Goal: Find specific page/section: Find specific page/section

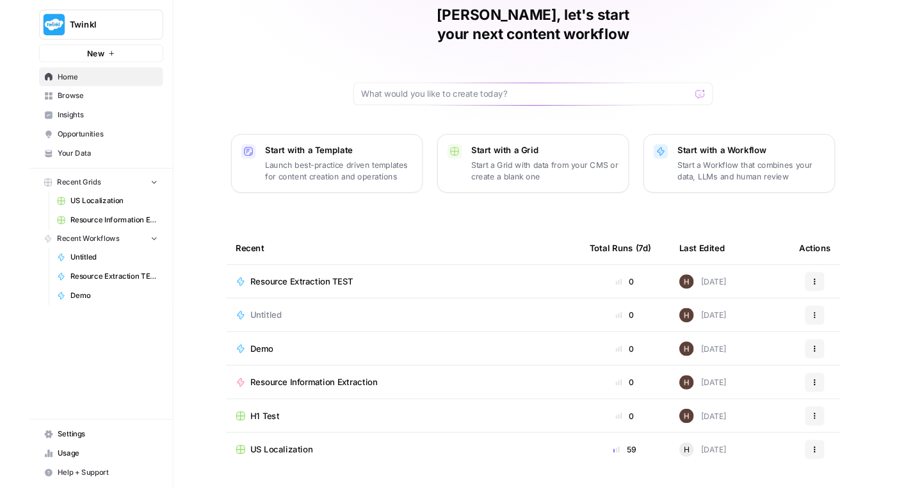
scroll to position [69, 0]
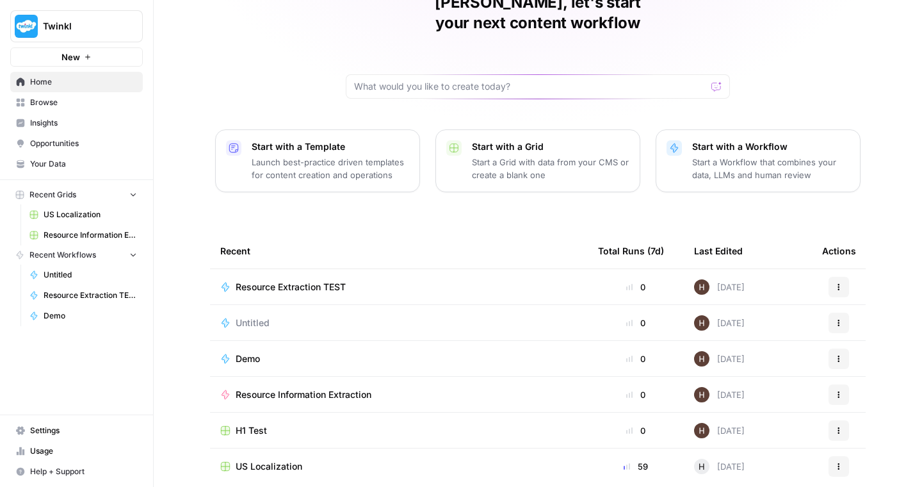
click at [49, 20] on span "Twinkl" at bounding box center [81, 26] width 77 height 13
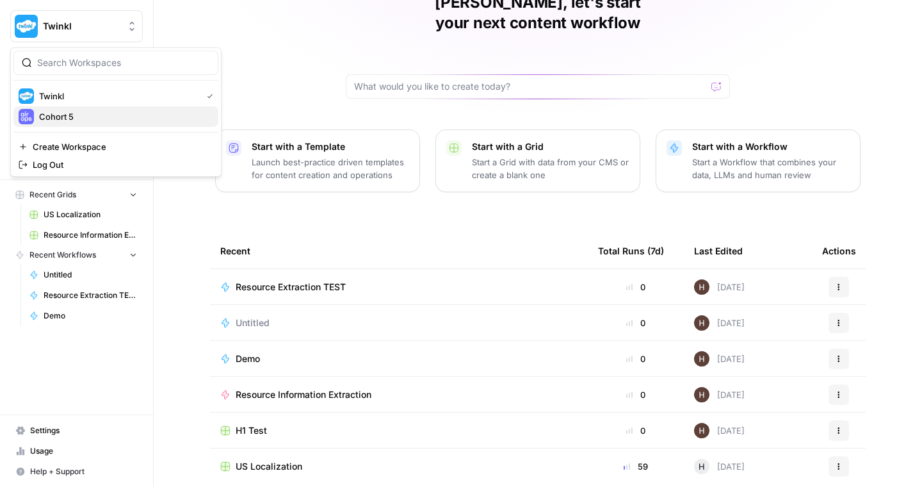
click at [62, 112] on span "Cohort 5" at bounding box center [123, 116] width 169 height 13
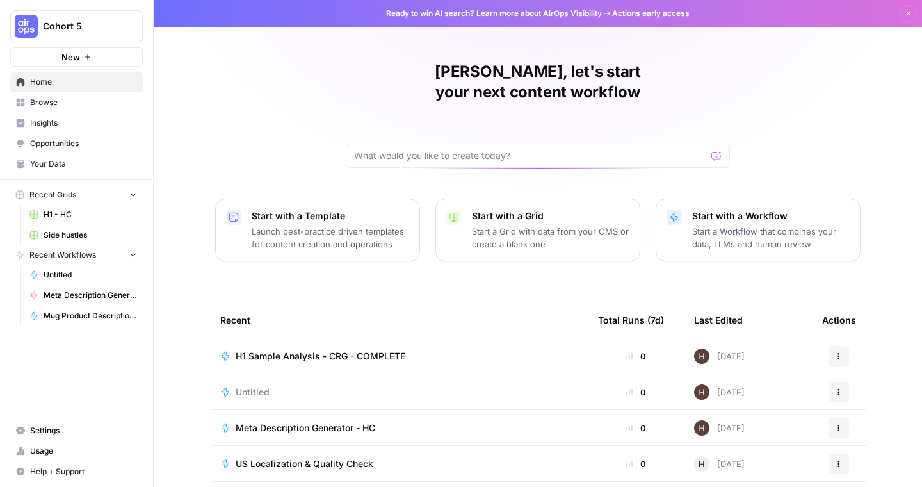
scroll to position [102, 0]
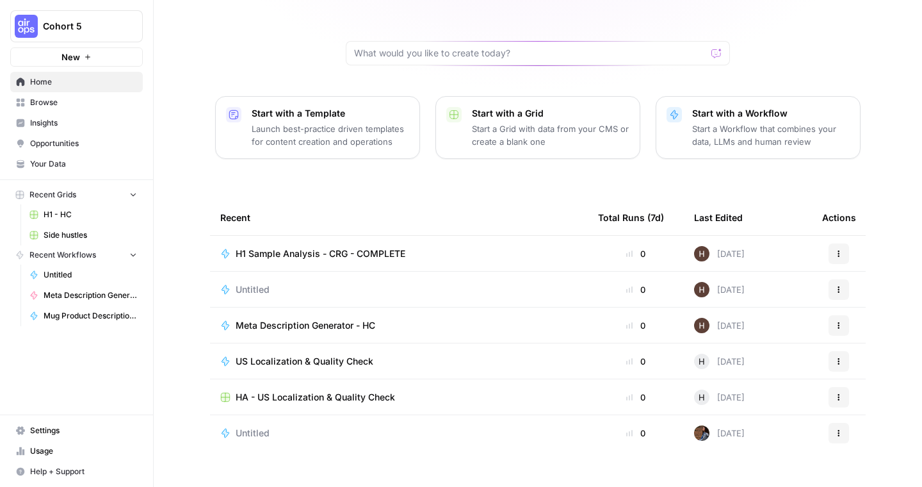
click at [48, 104] on span "Browse" at bounding box center [83, 103] width 107 height 12
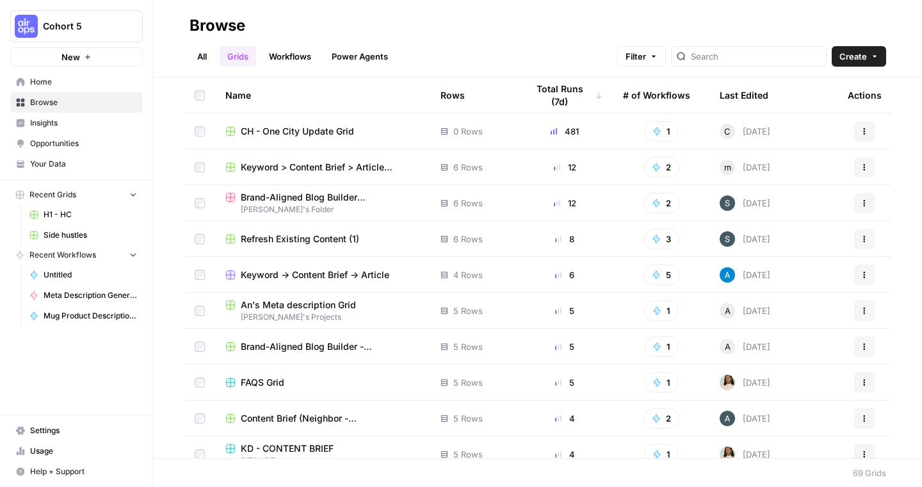
click at [294, 63] on link "Workflows" at bounding box center [290, 56] width 58 height 20
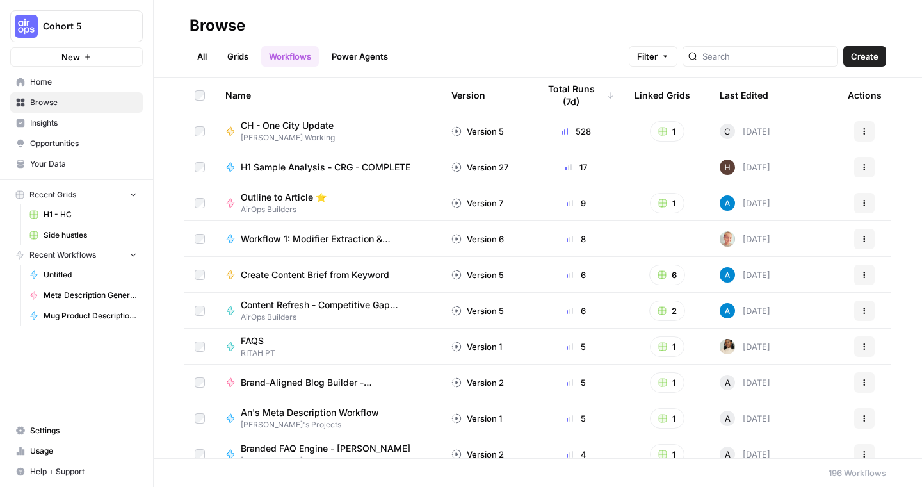
click at [52, 85] on span "Home" at bounding box center [83, 82] width 107 height 12
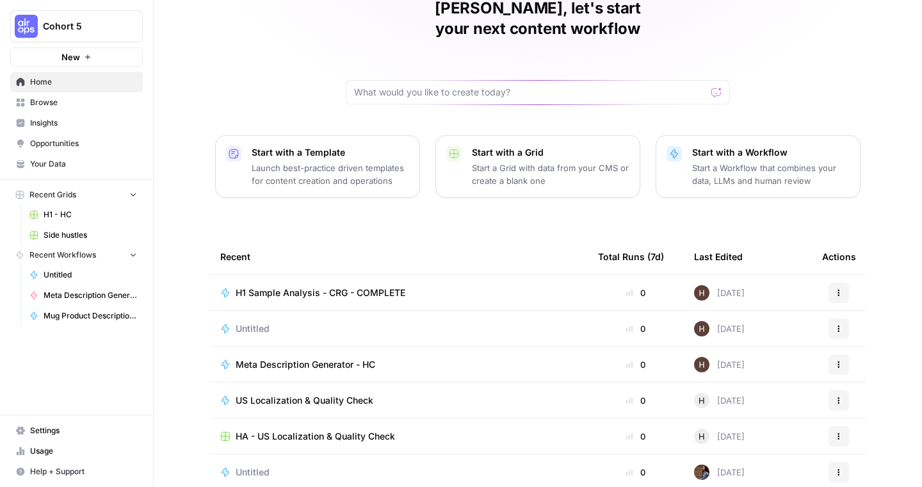
scroll to position [102, 0]
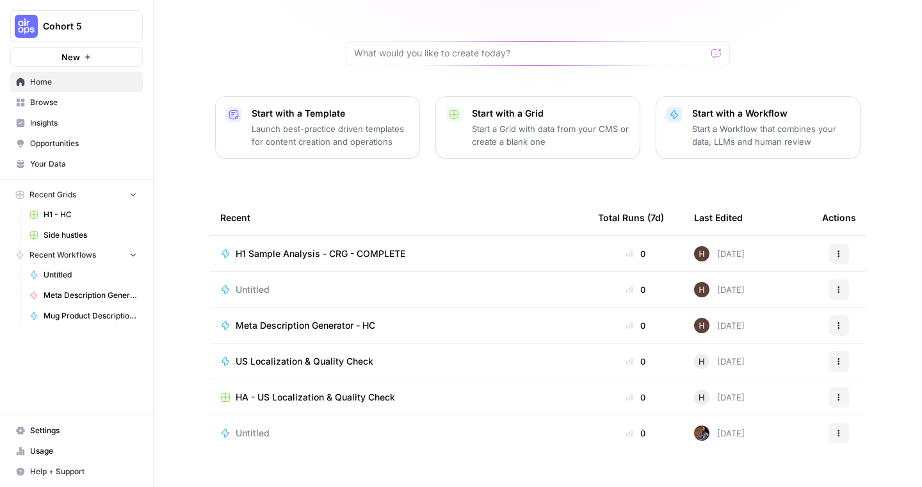
click at [45, 104] on span "Browse" at bounding box center [83, 103] width 107 height 12
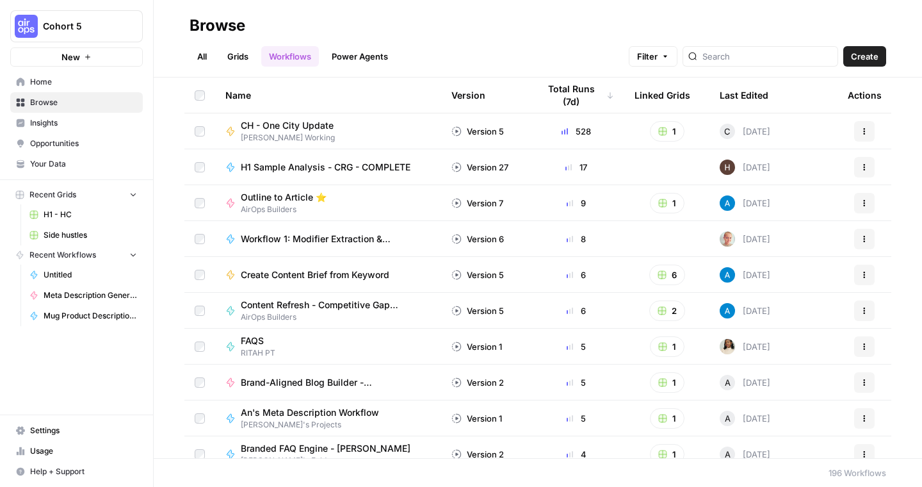
click at [241, 56] on link "Grids" at bounding box center [238, 56] width 36 height 20
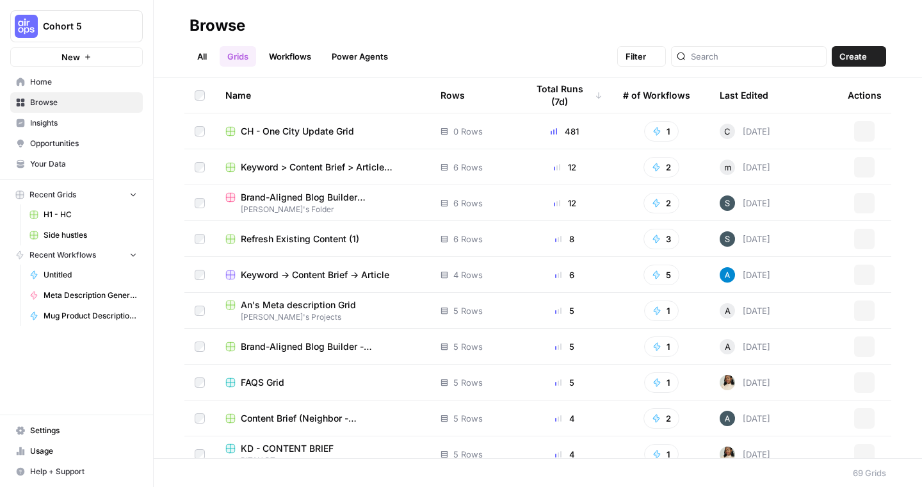
click at [196, 54] on link "All" at bounding box center [202, 56] width 25 height 20
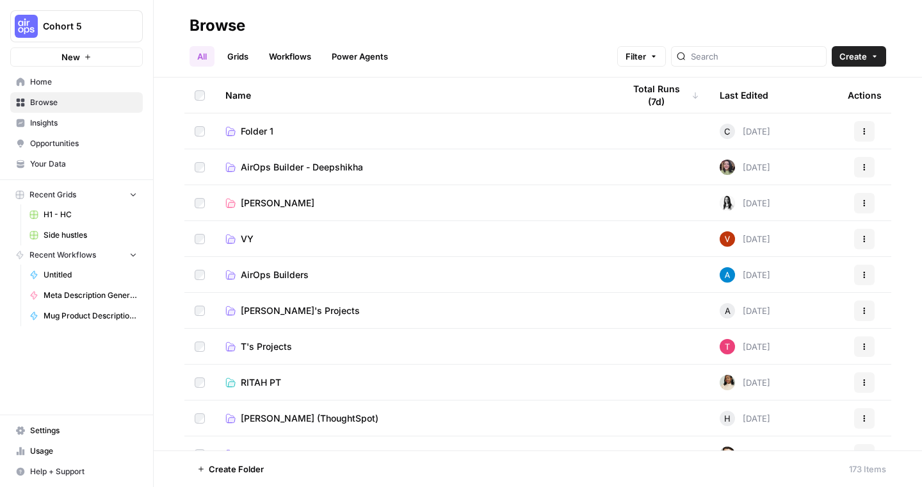
click at [289, 58] on link "Workflows" at bounding box center [290, 56] width 58 height 20
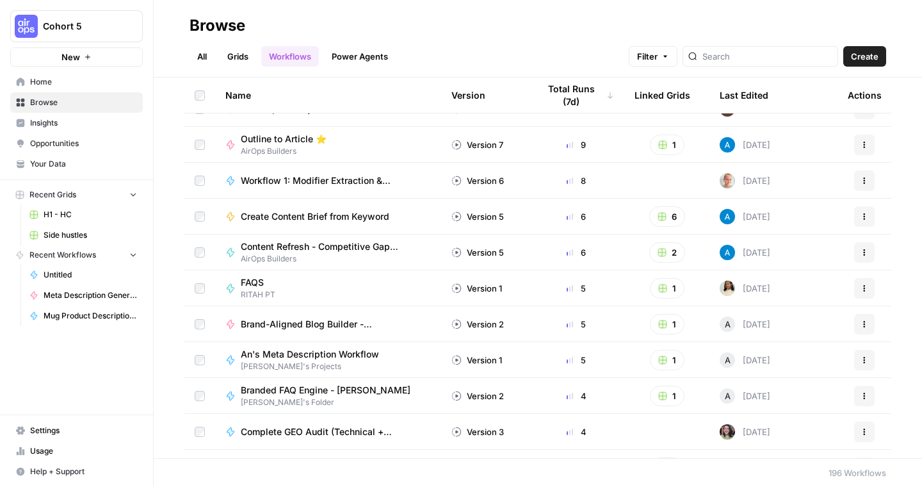
scroll to position [63, 0]
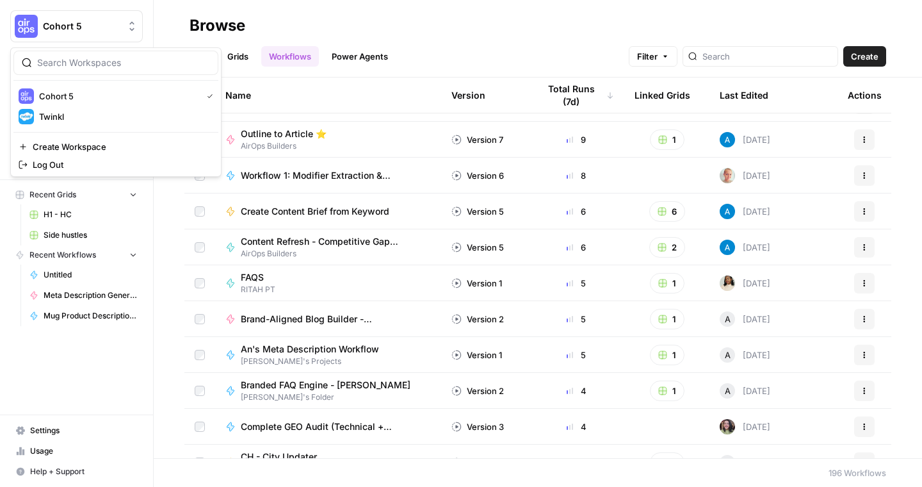
click at [73, 17] on button "Cohort 5" at bounding box center [76, 26] width 133 height 32
click at [56, 115] on span "Twinkl" at bounding box center [123, 116] width 169 height 13
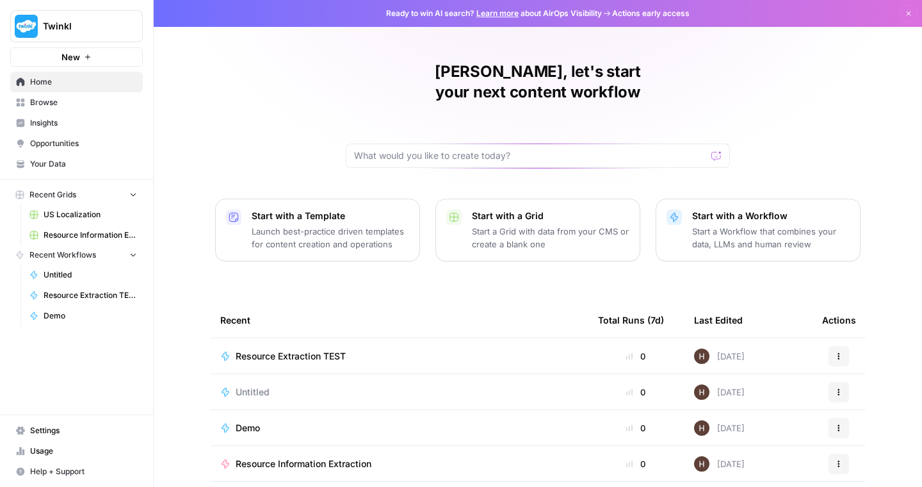
scroll to position [102, 0]
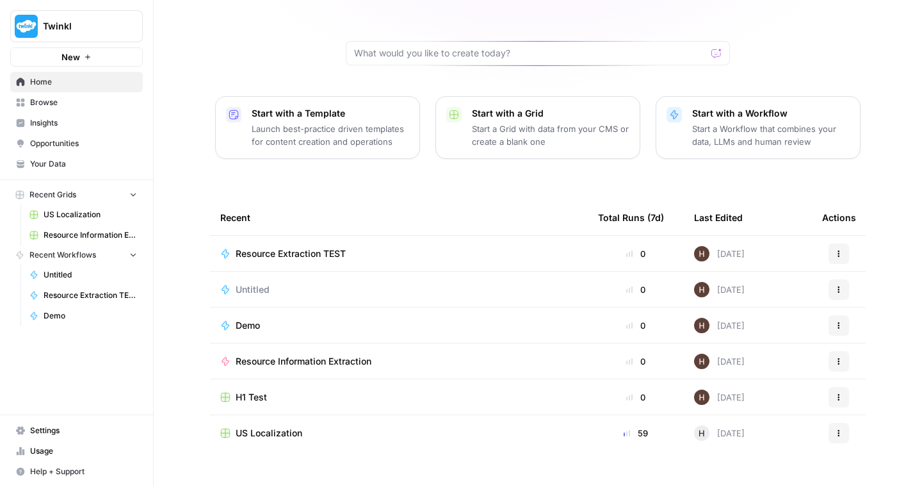
click at [65, 104] on span "Browse" at bounding box center [83, 103] width 107 height 12
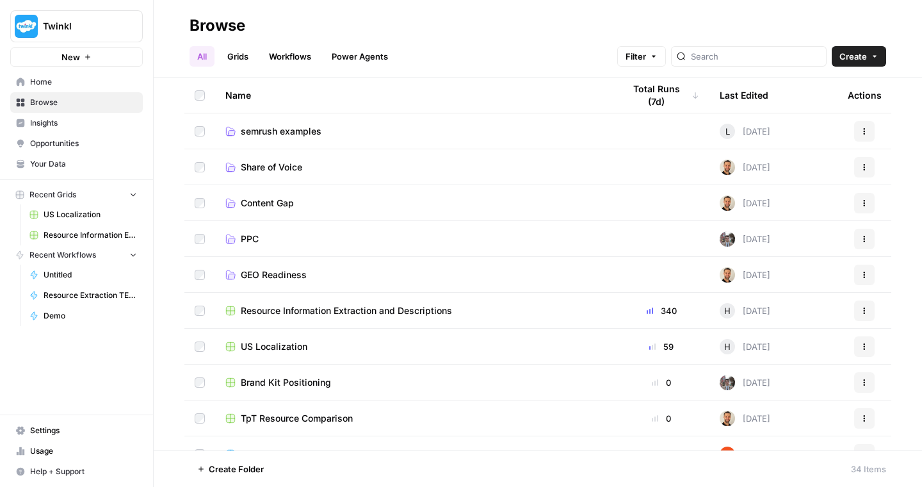
click at [233, 61] on link "Grids" at bounding box center [238, 56] width 36 height 20
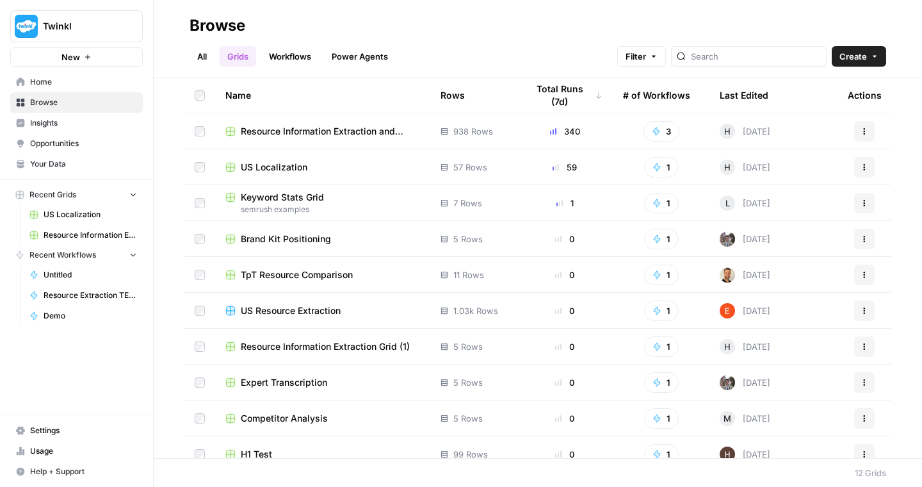
click at [284, 163] on span "US Localization" at bounding box center [274, 167] width 67 height 13
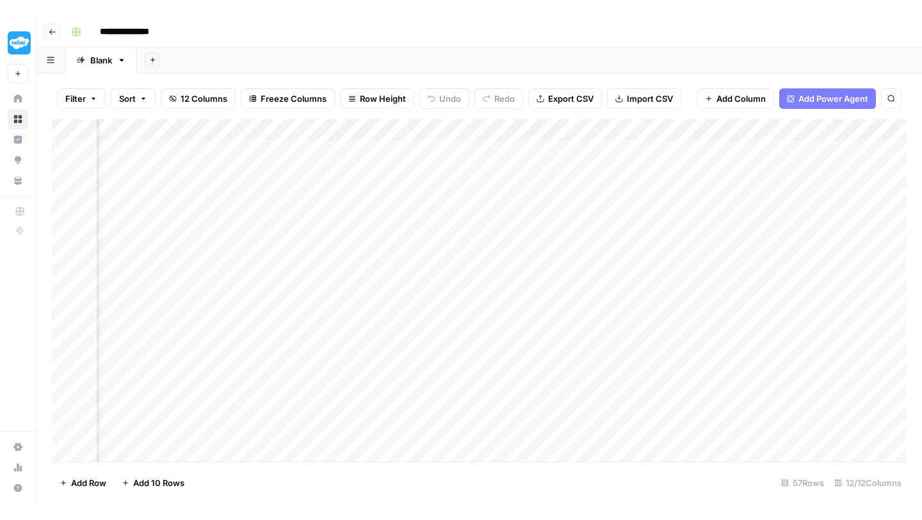
scroll to position [0, 488]
